Goal: Navigation & Orientation: Find specific page/section

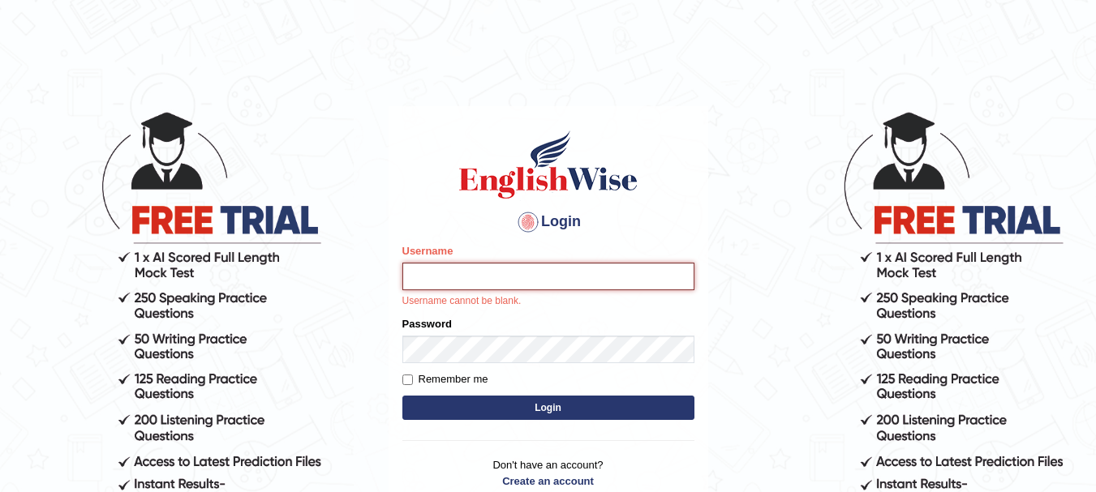
type input "Sangitam"
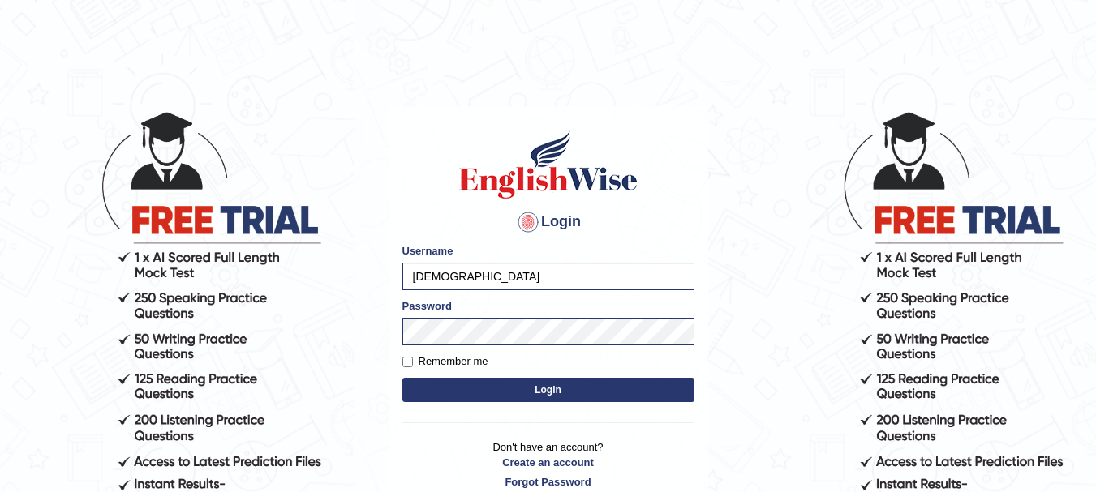
click at [579, 384] on button "Login" at bounding box center [548, 390] width 292 height 24
click at [557, 389] on button "Login" at bounding box center [548, 390] width 292 height 24
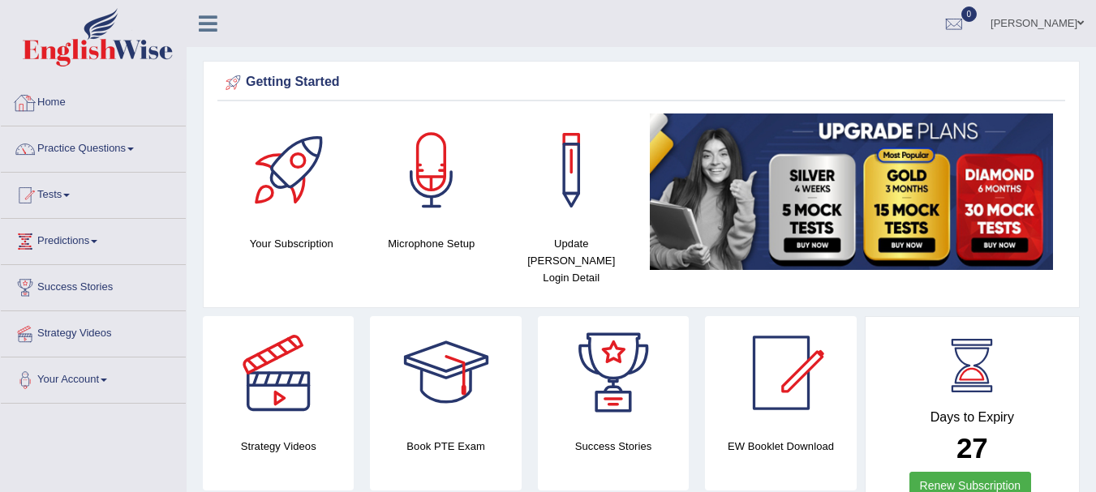
click at [34, 104] on div at bounding box center [25, 103] width 24 height 24
click at [51, 105] on link "Home" at bounding box center [91, 100] width 181 height 41
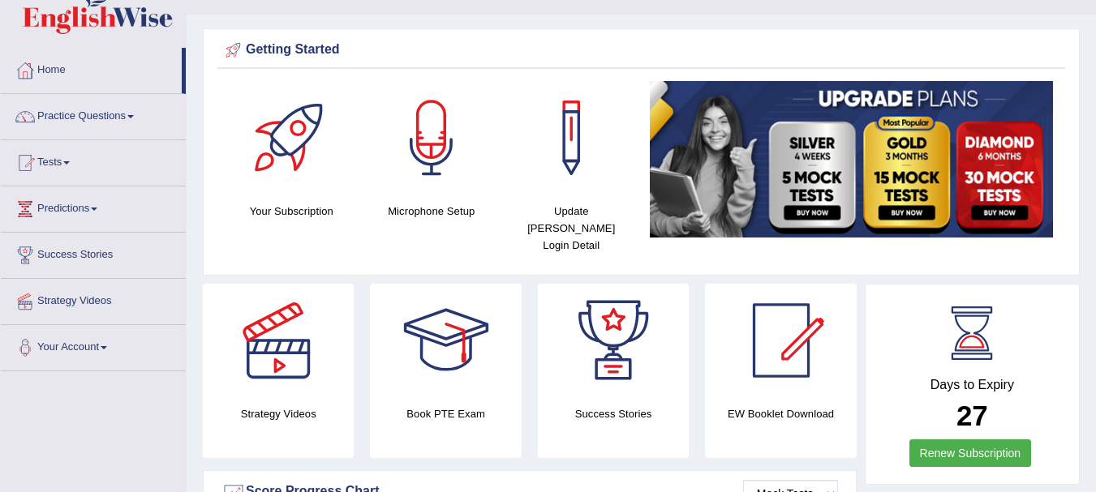
scroll to position [119, 0]
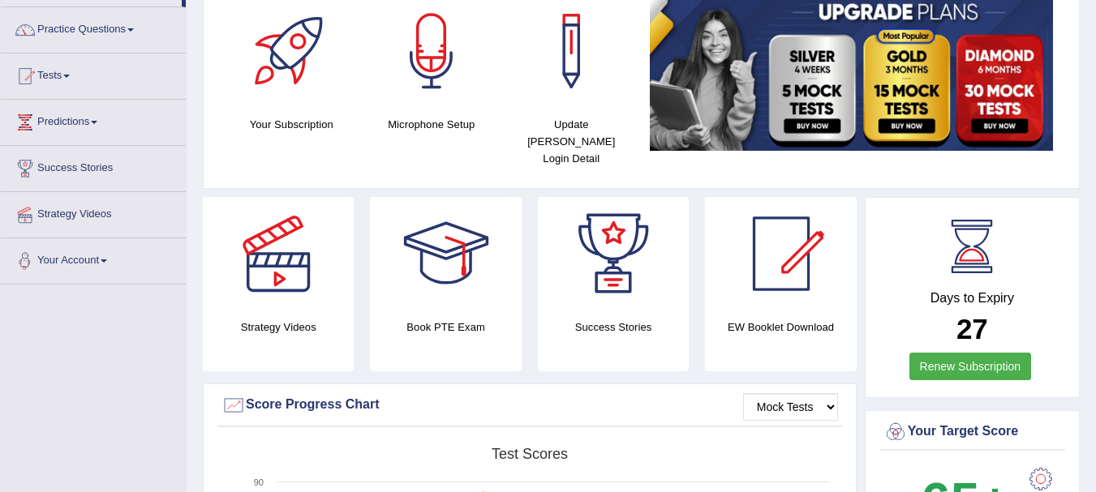
click at [86, 213] on link "Strategy Videos" at bounding box center [93, 212] width 185 height 41
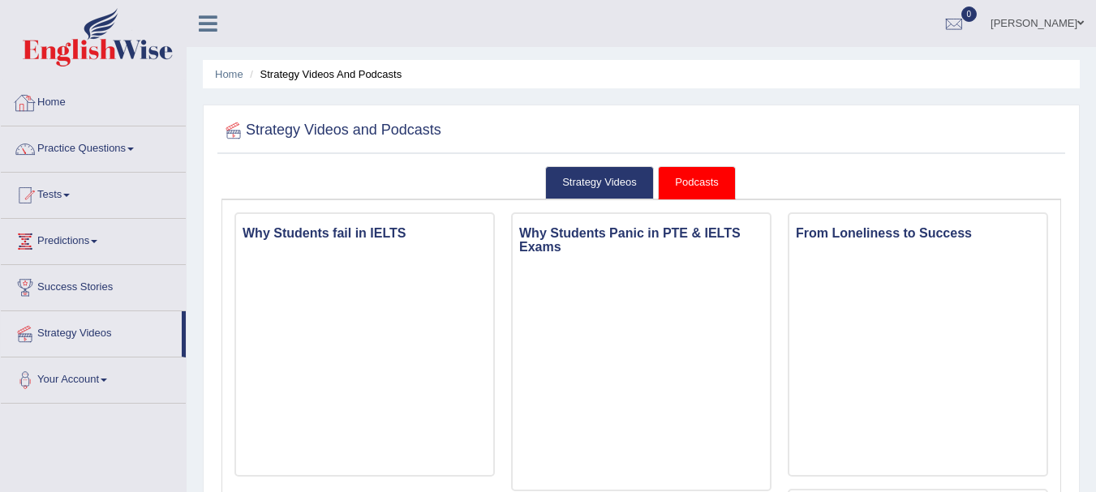
click at [63, 107] on link "Home" at bounding box center [93, 100] width 185 height 41
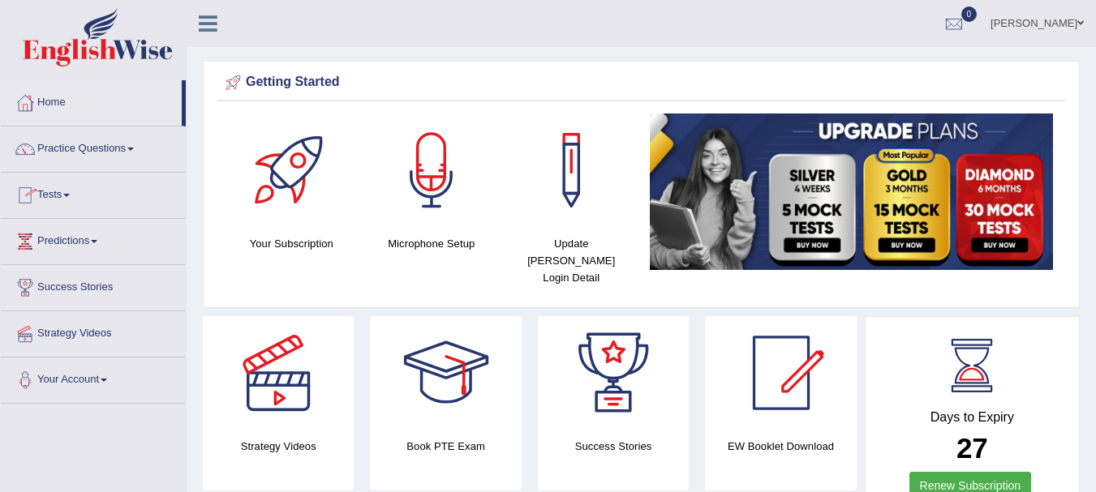
click at [39, 193] on link "Tests" at bounding box center [93, 193] width 185 height 41
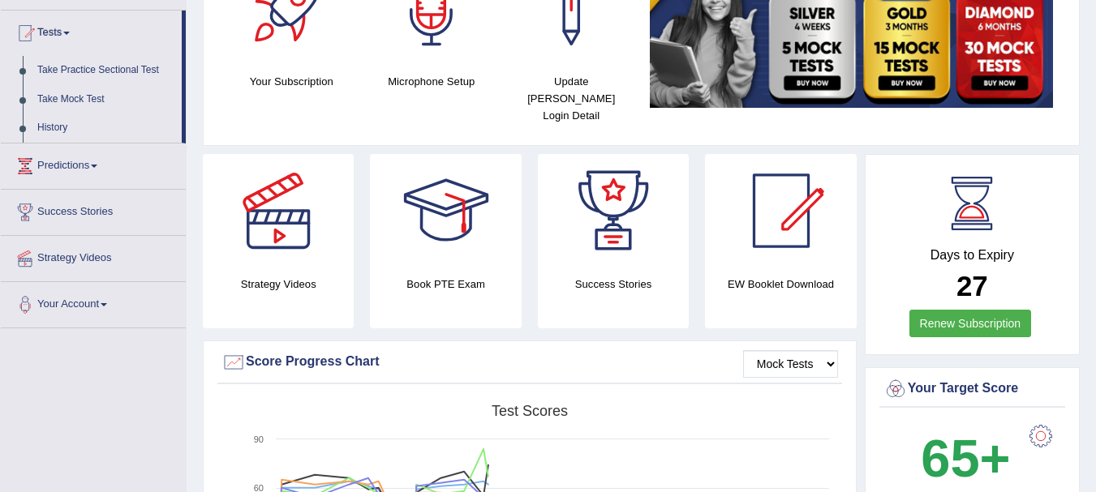
scroll to position [217, 0]
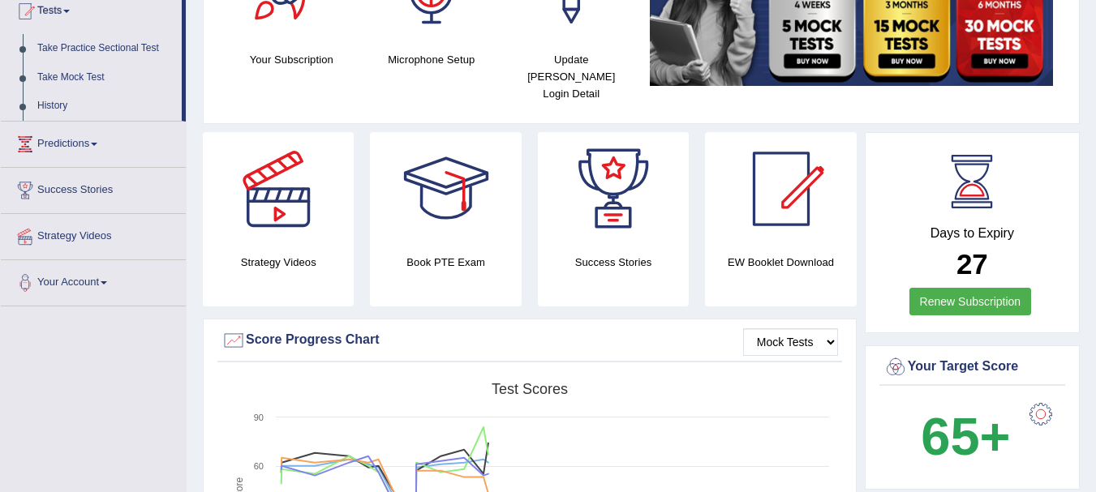
scroll to position [108, 0]
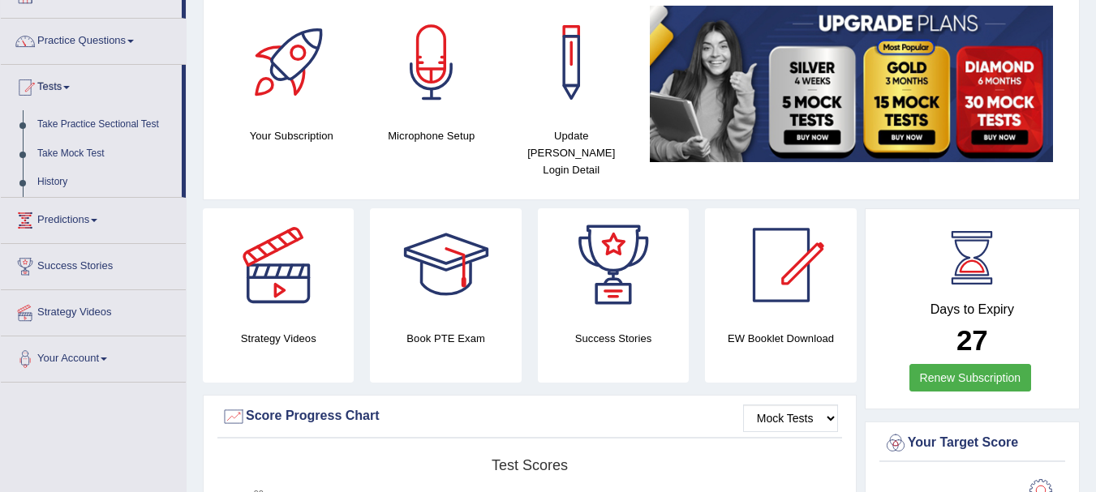
click at [419, 330] on h4 "Book PTE Exam" at bounding box center [445, 338] width 151 height 17
click at [563, 137] on h4 "Update [PERSON_NAME] Login Detail" at bounding box center [571, 152] width 124 height 51
click at [575, 75] on div at bounding box center [571, 63] width 114 height 114
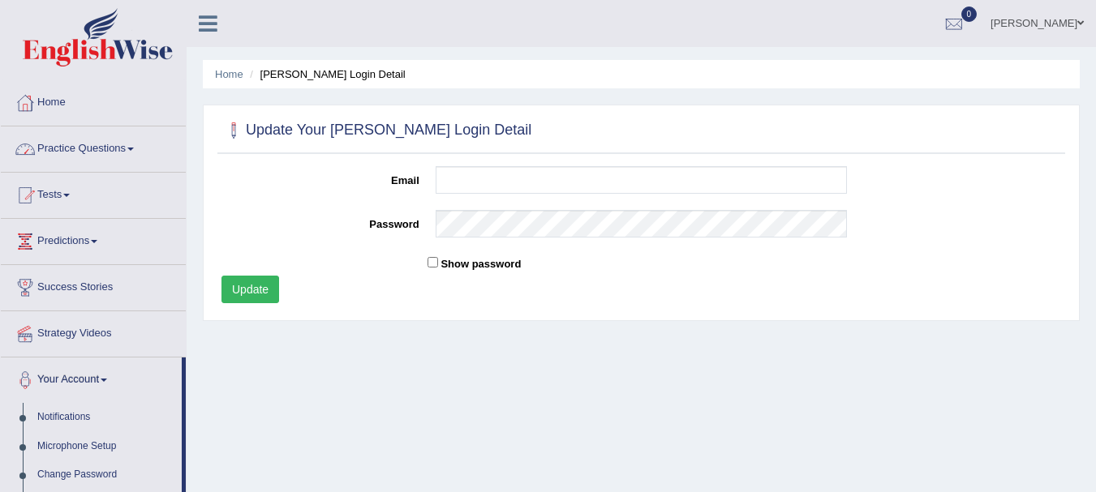
click at [46, 95] on link "Home" at bounding box center [93, 100] width 185 height 41
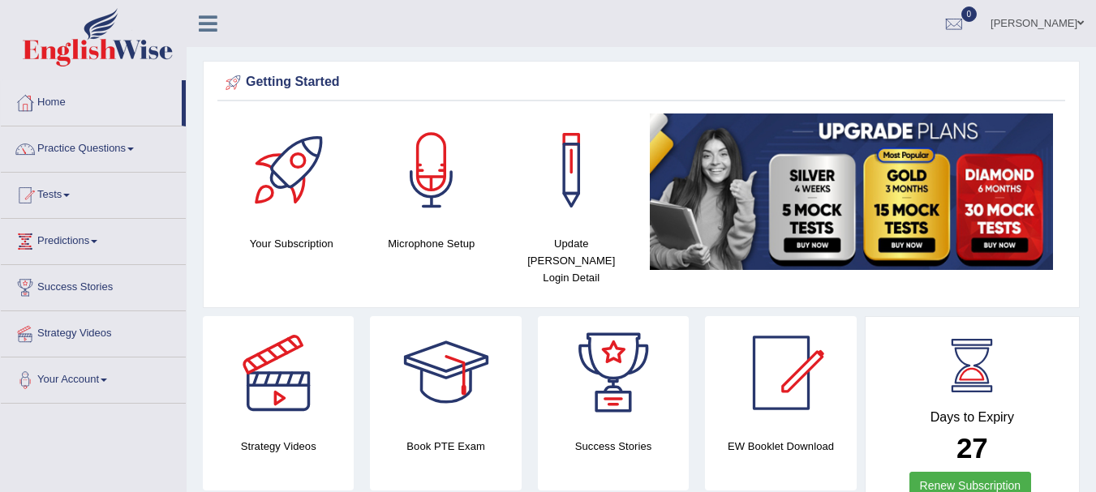
click at [276, 170] on div at bounding box center [291, 171] width 114 height 114
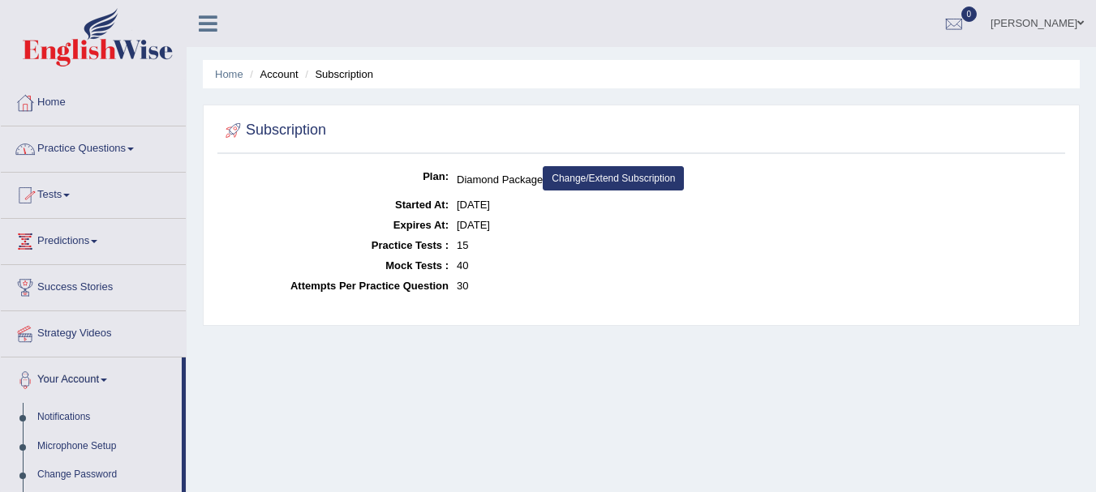
click at [89, 148] on link "Practice Questions" at bounding box center [93, 147] width 185 height 41
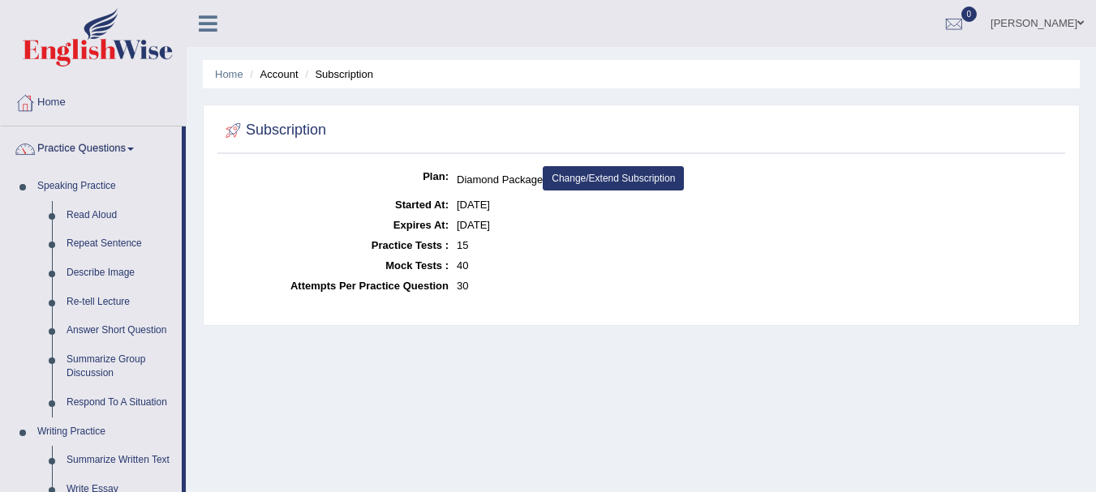
click at [26, 104] on div at bounding box center [25, 103] width 24 height 24
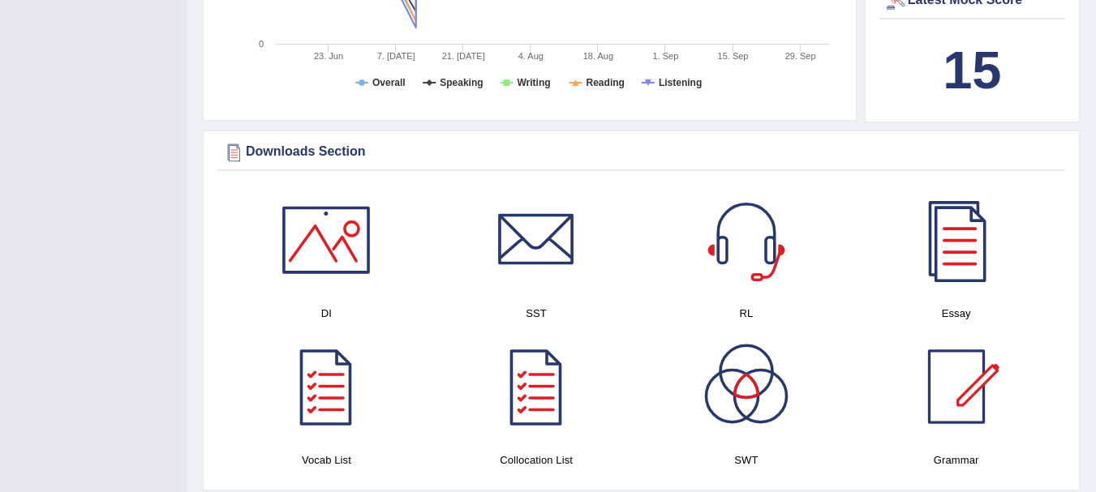
scroll to position [746, 0]
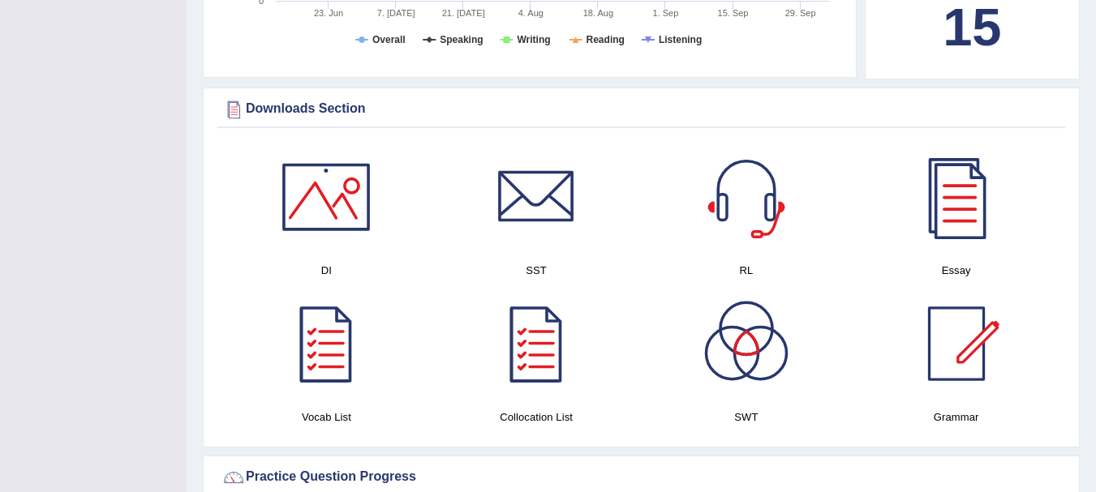
click at [337, 357] on div at bounding box center [326, 344] width 114 height 114
